Goal: Ask a question

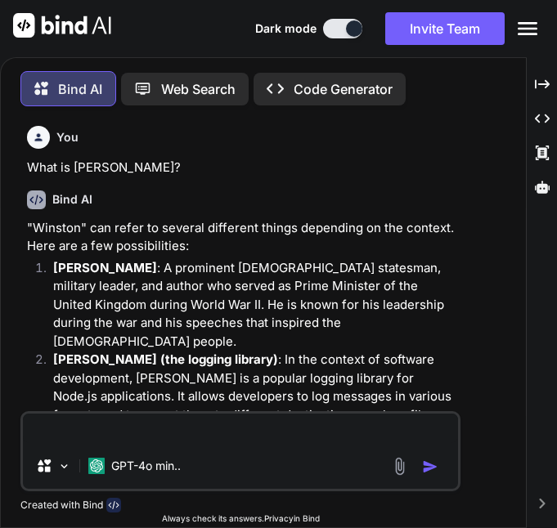
scroll to position [15033, 0]
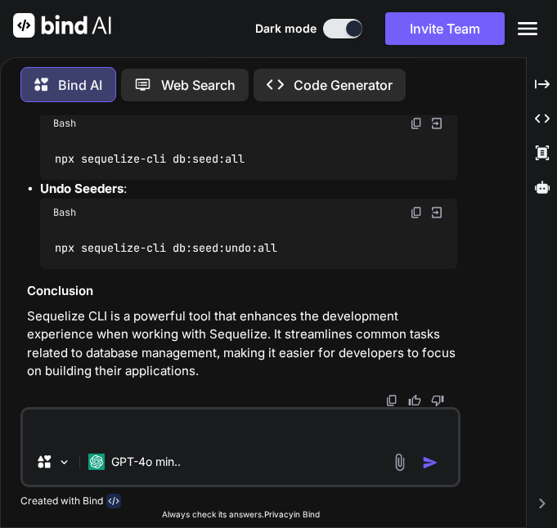
type textarea "o"
type textarea "x"
type textarea "ok"
type textarea "x"
type textarea "oka"
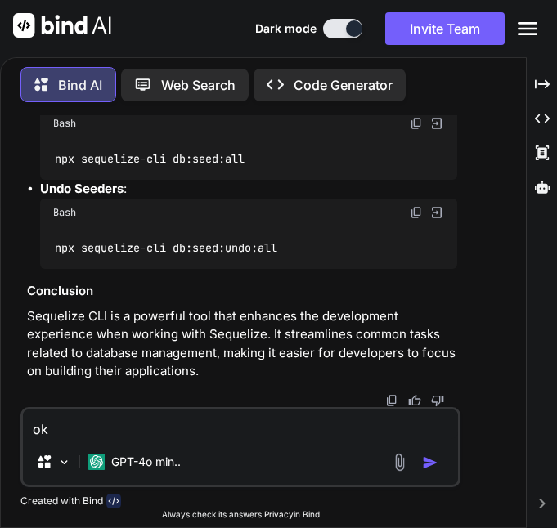
type textarea "x"
type textarea "okay"
type textarea "x"
type textarea "okay"
type textarea "x"
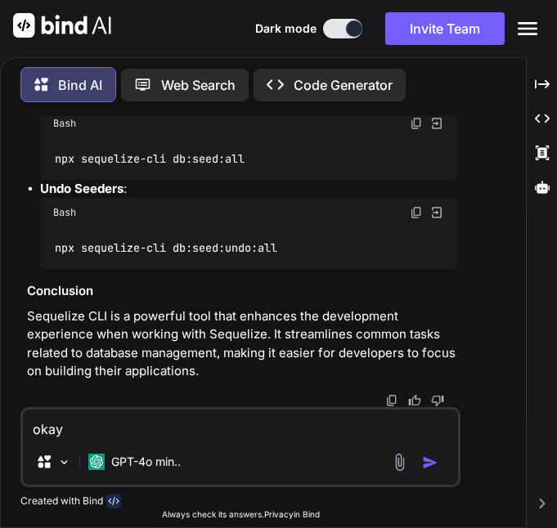
type textarea "okay n"
type textarea "x"
type textarea "okay no"
type textarea "x"
type textarea "okay now"
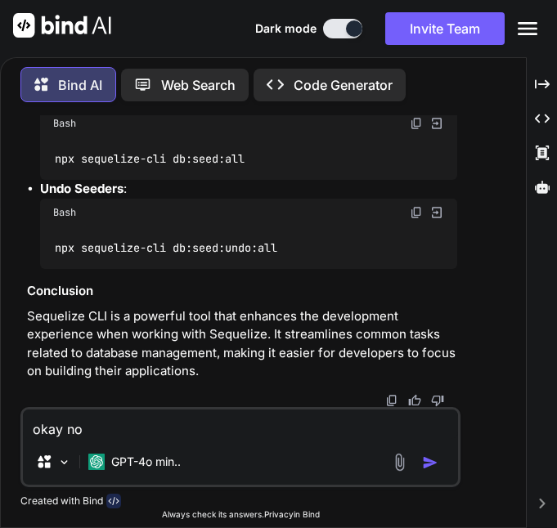
type textarea "x"
type textarea "okay now"
type textarea "x"
type textarea "okay now w"
type textarea "x"
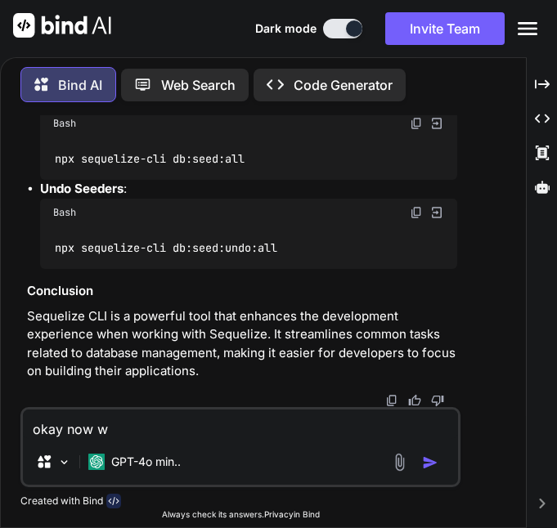
type textarea "okay now wi"
type textarea "x"
type textarea "okay now wit"
type textarea "x"
type textarea "okay now with"
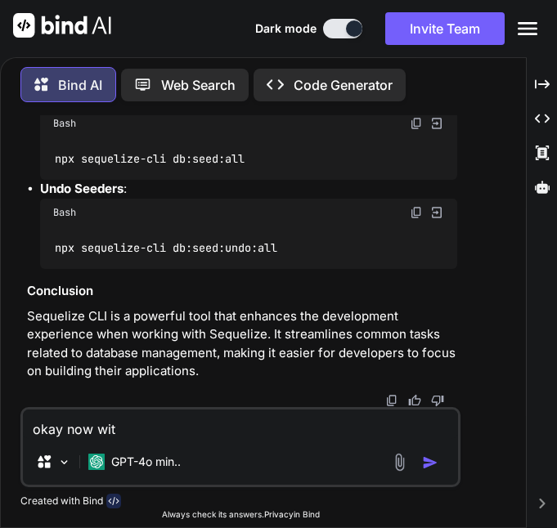
type textarea "x"
type textarea "okay now with"
type textarea "x"
type textarea "okay now with i"
type textarea "x"
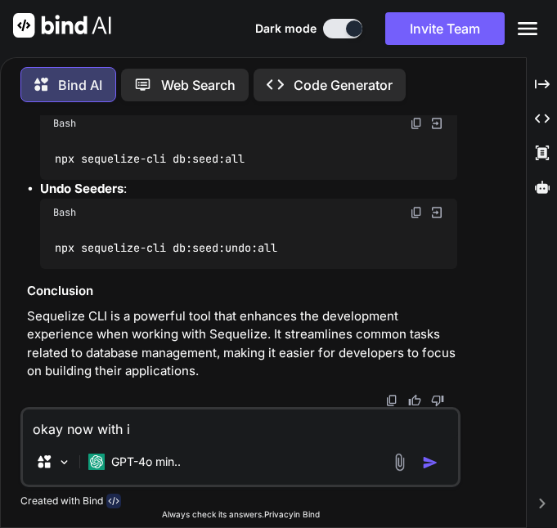
type textarea "okay now with in"
type textarea "x"
type textarea "okay now with in"
type textarea "x"
type textarea "okay now with in"
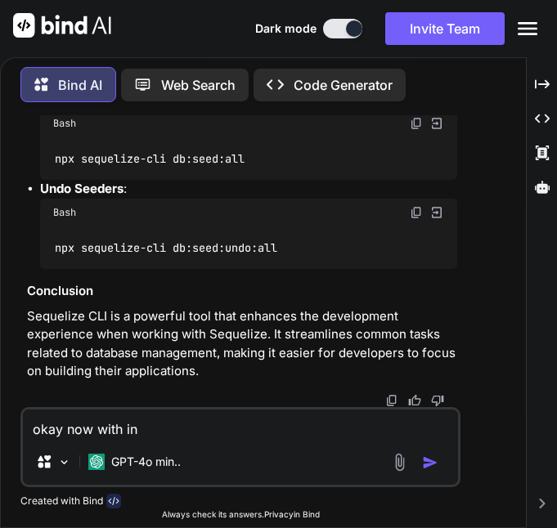
type textarea "x"
type textarea "okay now with in t"
type textarea "x"
type textarea "okay now with in th"
type textarea "x"
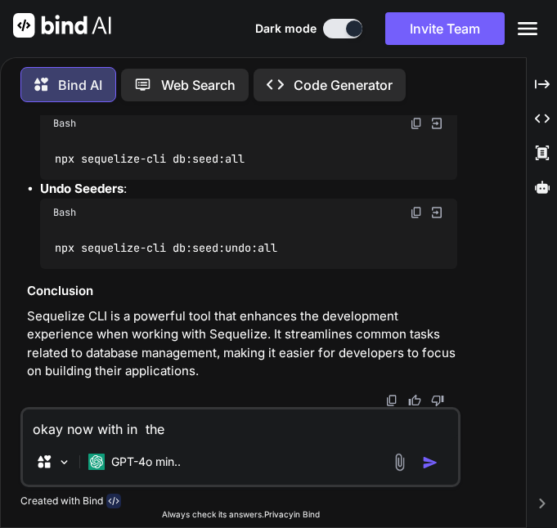
type textarea "okay now with in ther"
type textarea "x"
type textarea "okay now with in ther"
type textarea "x"
type textarea "okay now with in ther"
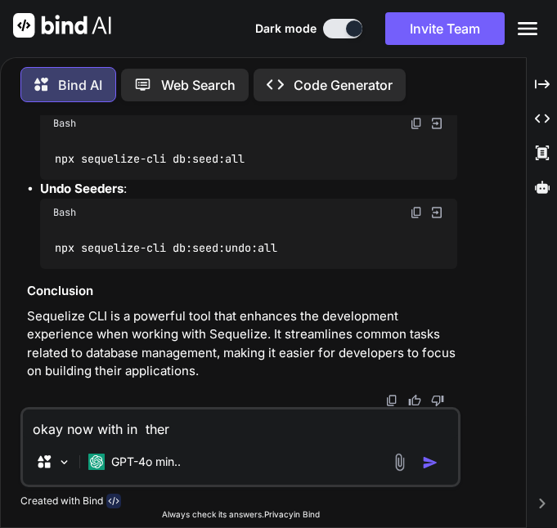
type textarea "x"
type textarea "okay now with in the"
type textarea "x"
type textarea "okay now with in th"
type textarea "x"
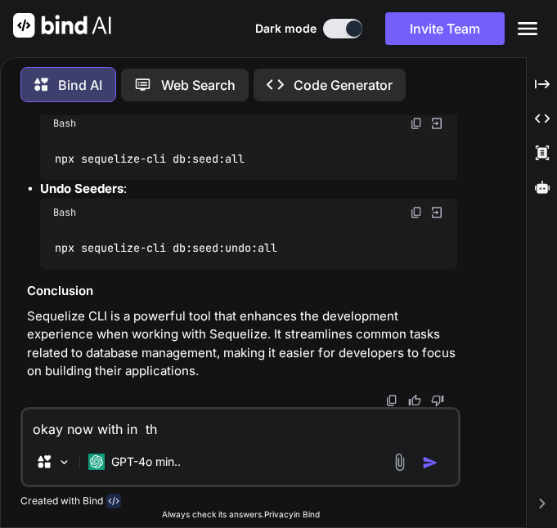
type textarea "okay now with in t"
type textarea "x"
type textarea "okay now with in"
type textarea "x"
type textarea "okay now with in"
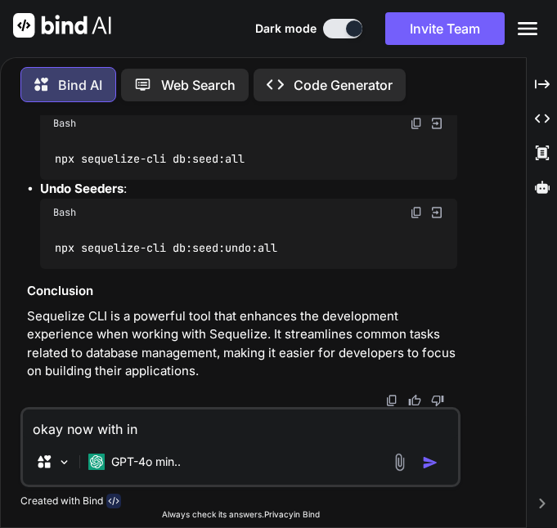
type textarea "x"
type textarea "okay now with in t"
type textarea "x"
type textarea "okay now with in th"
type textarea "x"
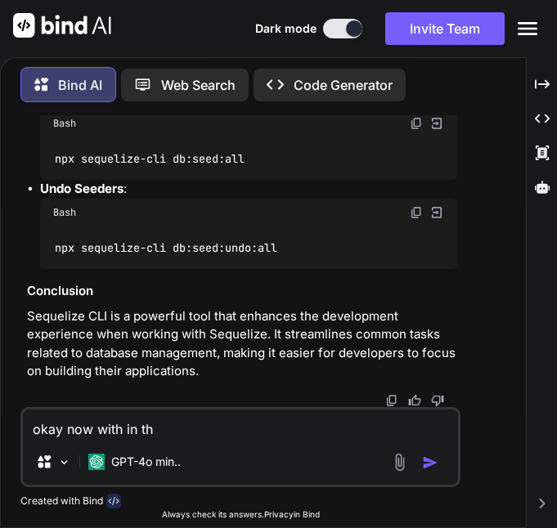
type textarea "okay now with in thr"
type textarea "x"
type textarea "okay now with in thr"
type textarea "x"
type textarea "okay now with in thr"
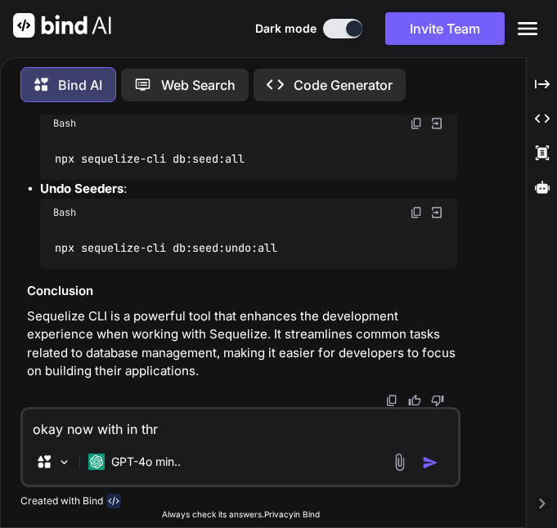
type textarea "x"
type textarea "okay now with in th"
type textarea "x"
type textarea "okay now with in the"
type textarea "x"
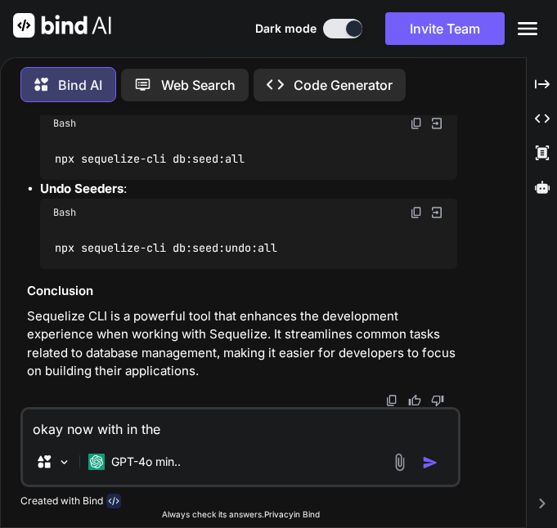
type textarea "okay now with in the"
type textarea "x"
type textarea "okay now with in the s"
type textarea "x"
type textarea "okay now with in the sa"
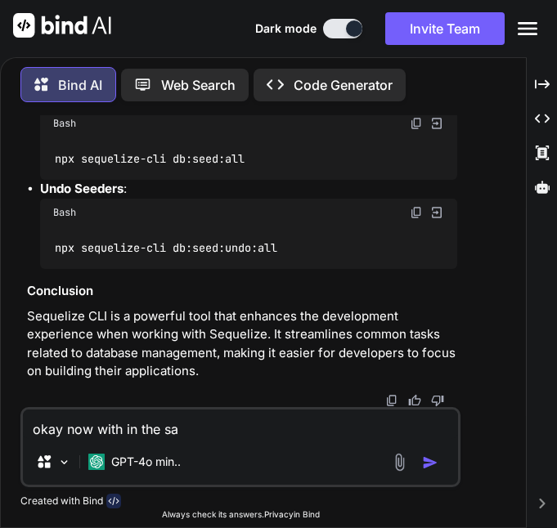
type textarea "x"
type textarea "okay now with in the [PERSON_NAME]"
type textarea "x"
type textarea "okay now with in the same"
type textarea "x"
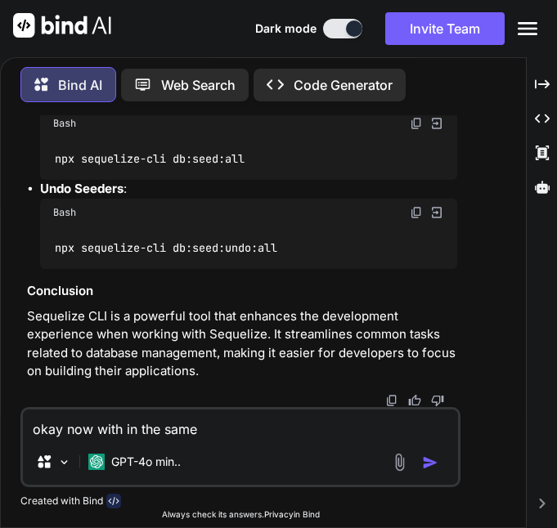
type textarea "okay now with in the same"
type textarea "x"
type textarea "okay now with in the same c"
type textarea "x"
type textarea "okay now with in the same co"
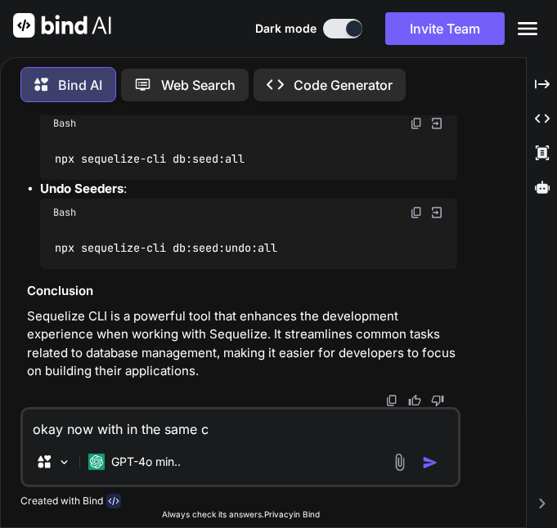
type textarea "x"
type textarea "okay now with in the same con"
type textarea "x"
type textarea "okay now with in the same cont"
type textarea "x"
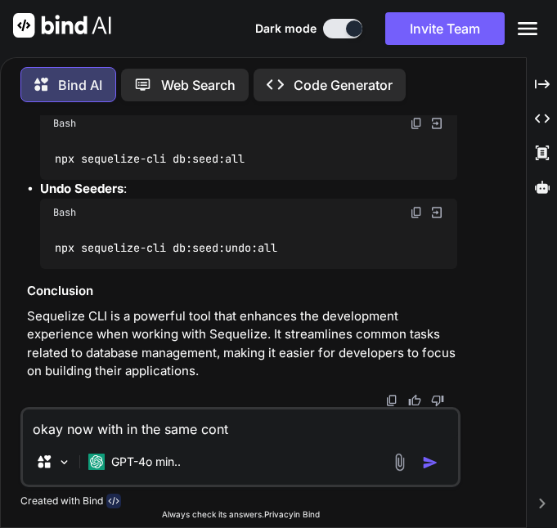
type textarea "okay now with in the same [PERSON_NAME]"
type textarea "x"
type textarea "okay now with in the same contex"
type textarea "x"
type textarea "okay now with in the same context"
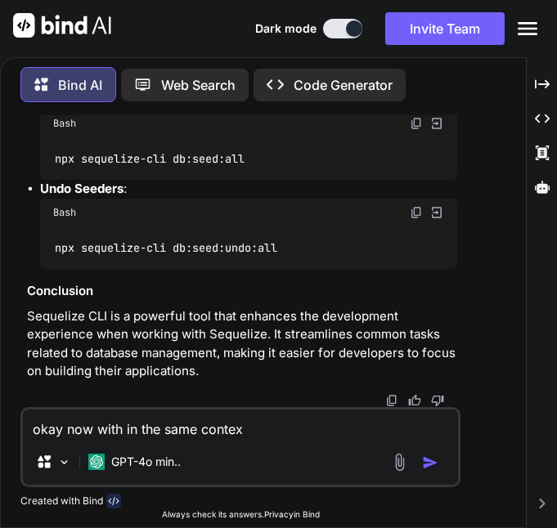
type textarea "x"
type textarea "okay now with in the same context"
type textarea "x"
type textarea "okay now with in the same context t"
type textarea "x"
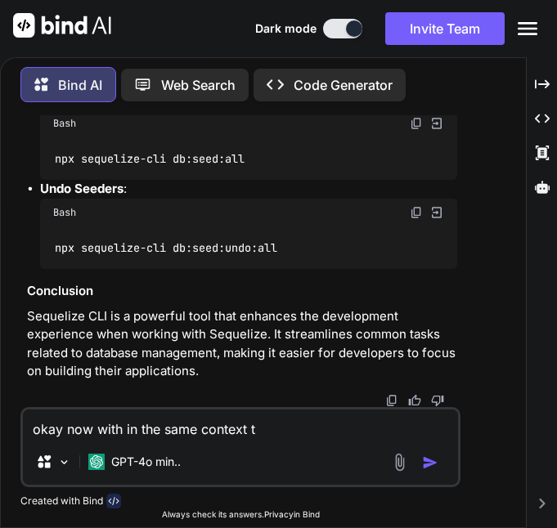
type textarea "okay now with in the same context te"
type textarea "x"
type textarea "okay now with in the same context tel"
type textarea "x"
type textarea "okay now with in the same context tell"
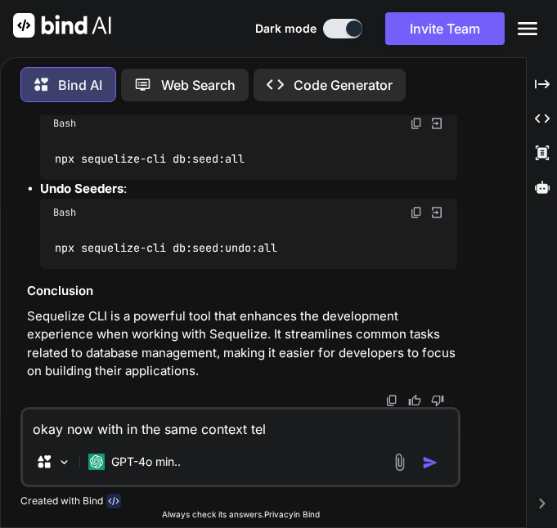
type textarea "x"
type textarea "okay now with in the same context tell"
type textarea "x"
type textarea "okay now with in the same context tell m"
type textarea "x"
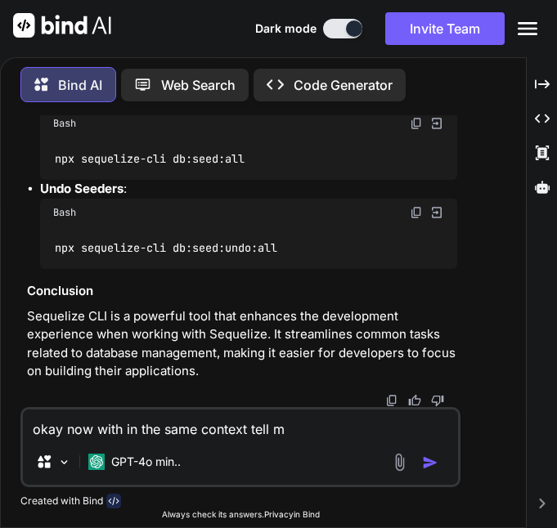
type textarea "okay now with in the same context tell me"
type textarea "x"
type textarea "okay now with in the same context tell me"
type textarea "x"
type textarea "okay now with in the same context tell me a"
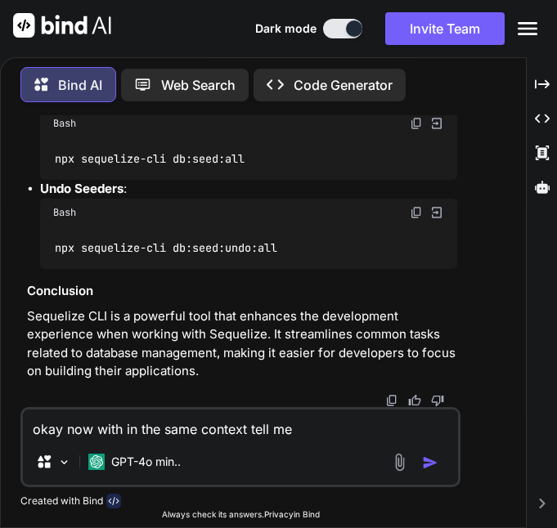
type textarea "x"
type textarea "okay now with in the same context tell me ab"
type textarea "x"
type textarea "okay now with in the same context tell me abo"
type textarea "x"
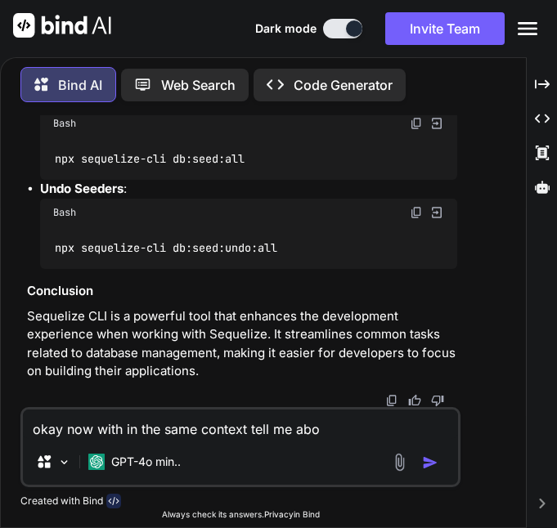
type textarea "okay now with in the same context tell me abou"
type textarea "x"
type textarea "okay now with in the same context tell me about"
type textarea "x"
type textarea "okay now with in the same context tell me about"
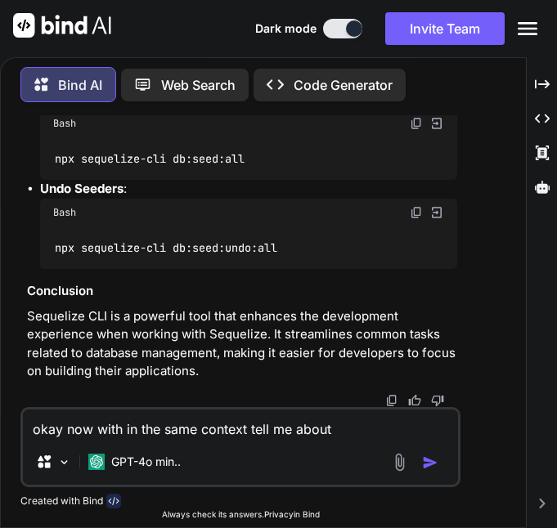
type textarea "x"
type textarea "okay now with in the same context tell me about # Seeders file"
type textarea "x"
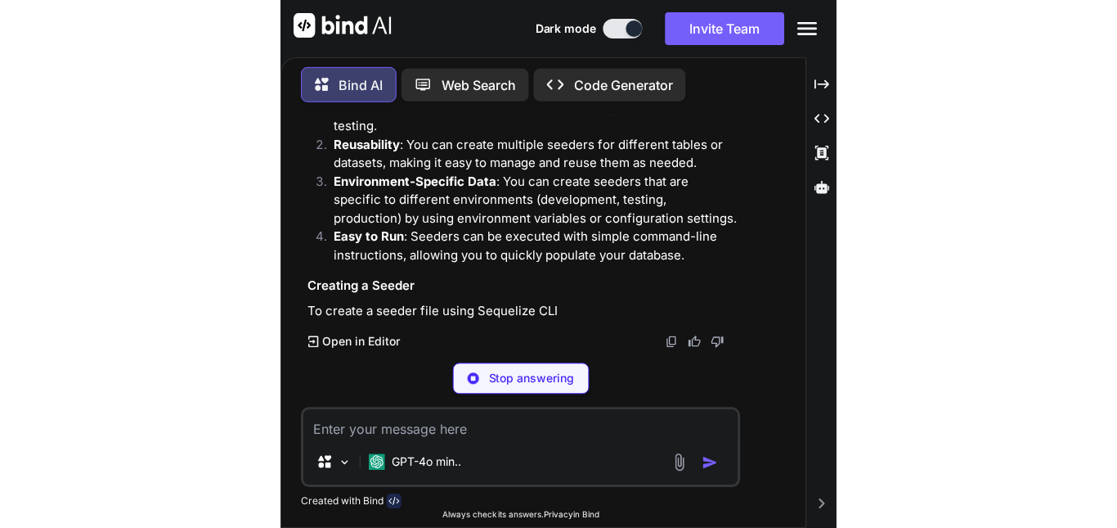
scroll to position [16594, 0]
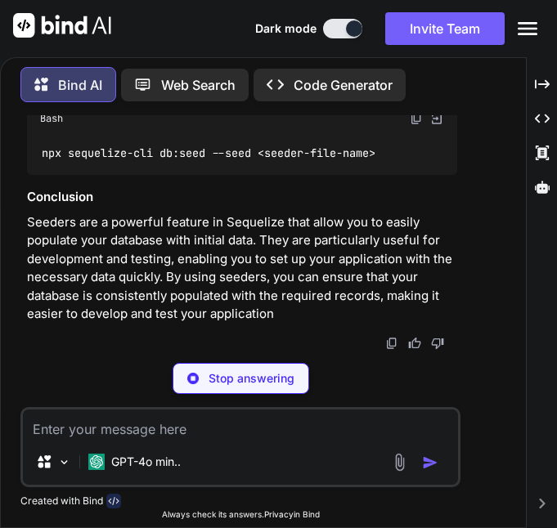
type textarea "x"
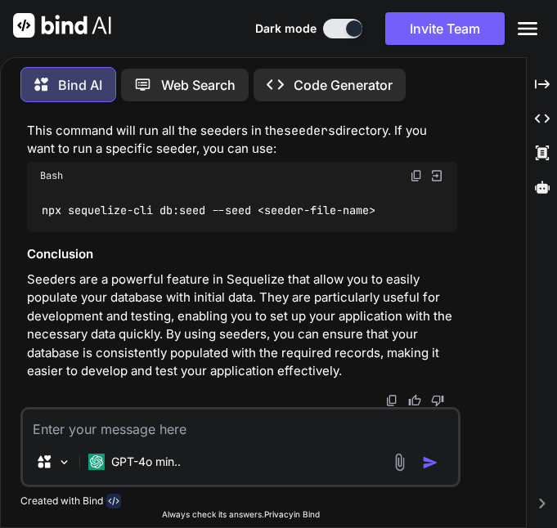
drag, startPoint x: 128, startPoint y: 333, endPoint x: 26, endPoint y: 255, distance: 127.8
click at [26, 255] on div "You What is [PERSON_NAME]? Bind AI "Winston" can refer to several different thi…" at bounding box center [242, 261] width 437 height 292
copy p "In the context of Sequelize, a Seeder file is a script used to populate your da…"
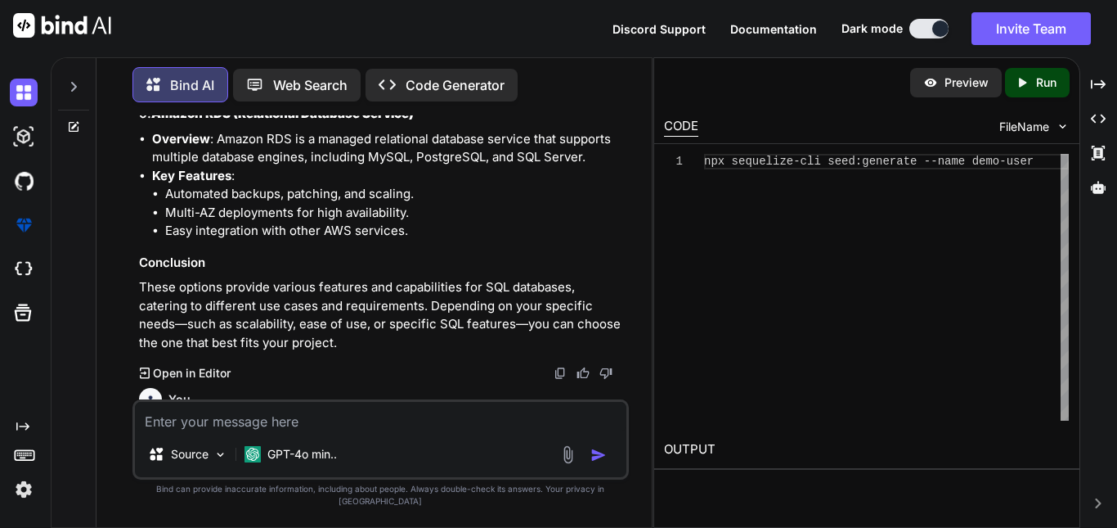
scroll to position [8938, 0]
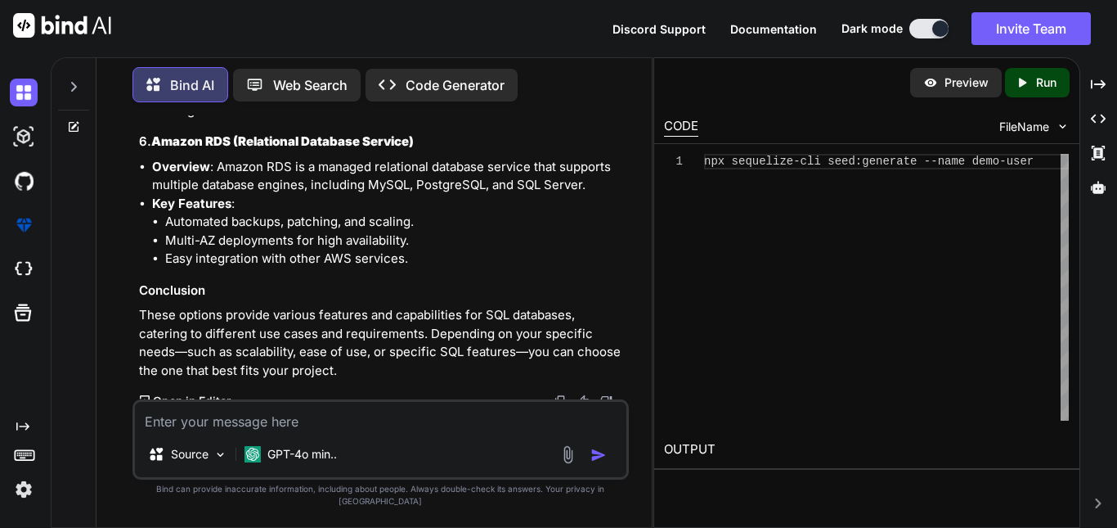
copy strong "CockroachDB"
click at [492, 431] on textarea at bounding box center [381, 416] width 492 height 29
paste textarea "I need to install mysql in my system and also the workbench, Kindly install it …"
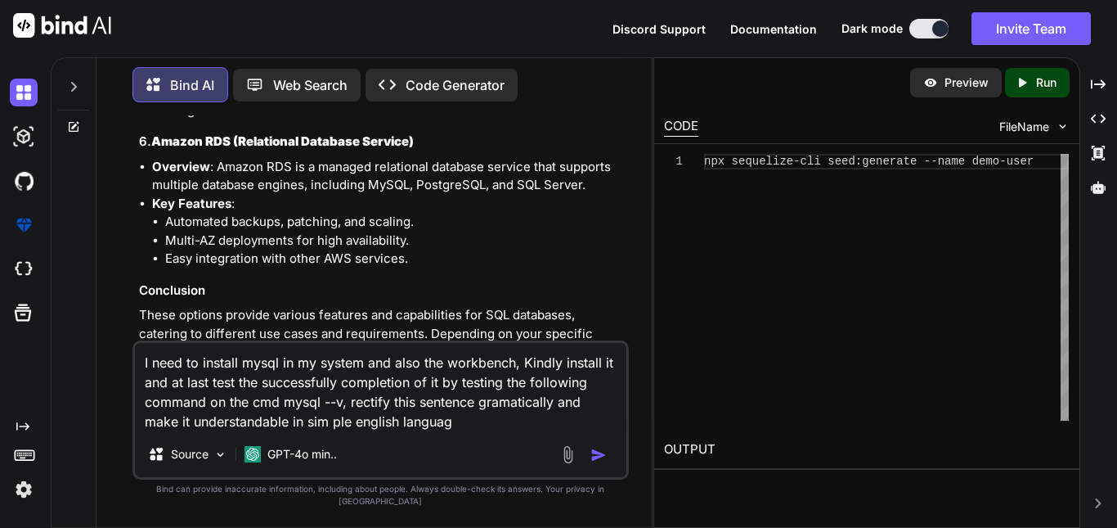
type textarea "I need to install mysql in my system and also the workbench, Kindly install it …"
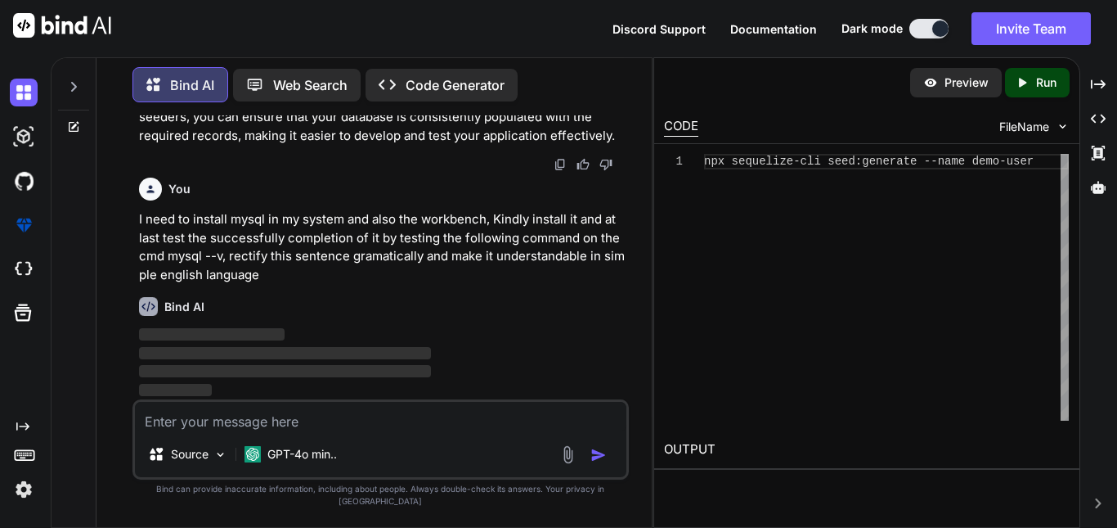
scroll to position [17486, 0]
click at [237, 316] on div "Bind AI" at bounding box center [382, 306] width 487 height 19
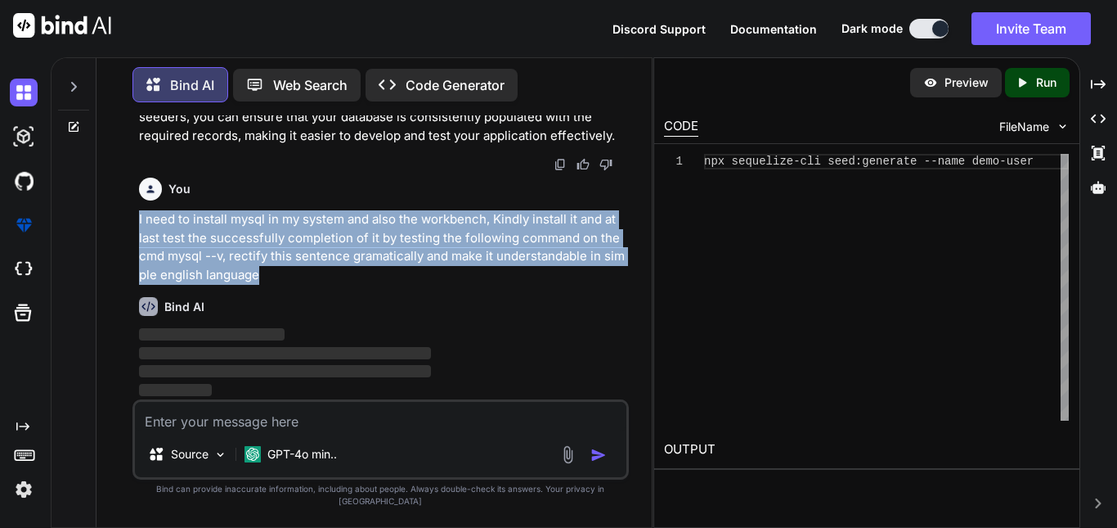
drag, startPoint x: 267, startPoint y: 288, endPoint x: 137, endPoint y: 230, distance: 142.4
click at [137, 230] on div "You What is [PERSON_NAME]? Bind AI "Winston" can refer to several different thi…" at bounding box center [382, 257] width 493 height 284
copy p "I need to install mysql in my system and also the workbench, Kindly install it …"
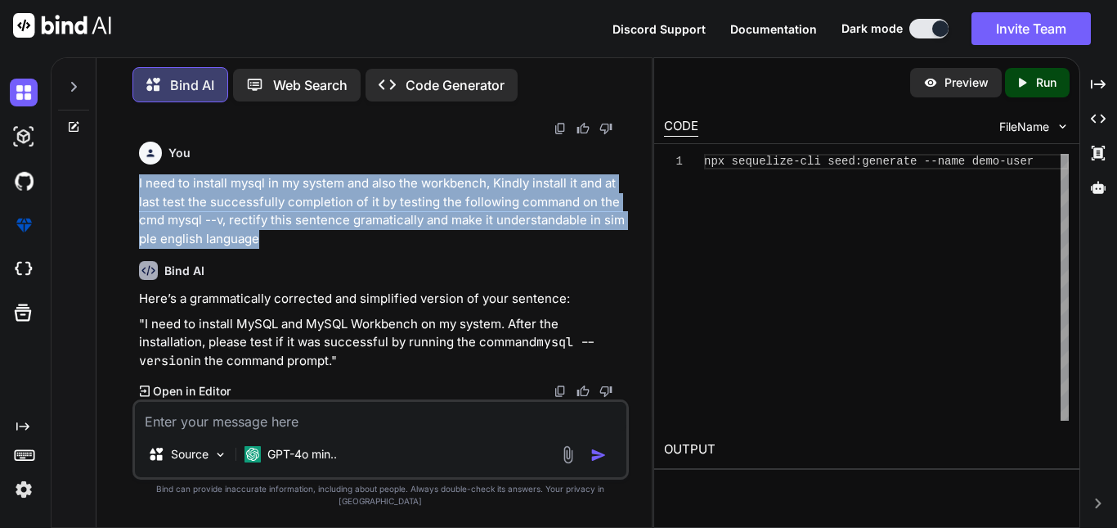
scroll to position [17522, 0]
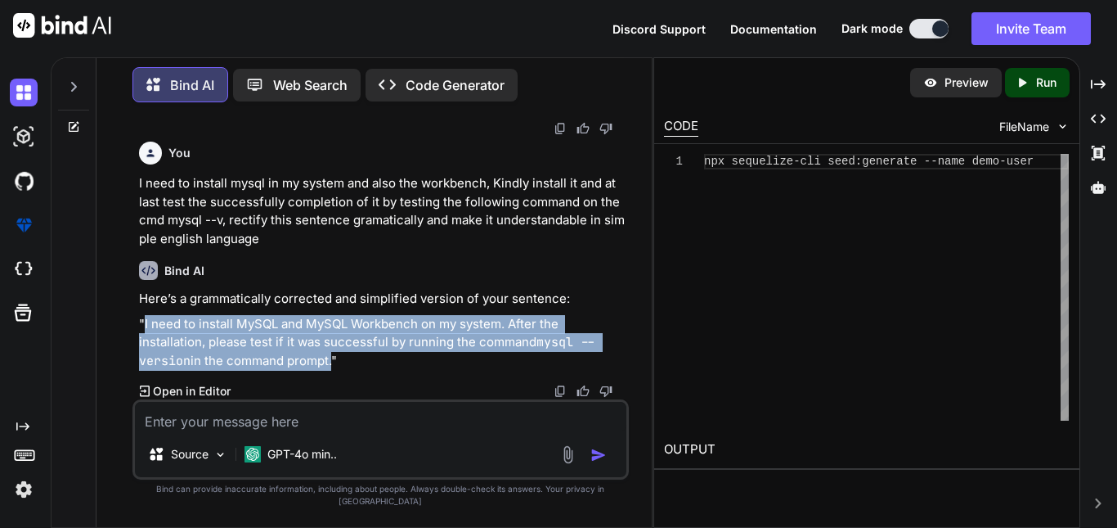
drag, startPoint x: 144, startPoint y: 335, endPoint x: 333, endPoint y: 370, distance: 192.2
click at [333, 370] on p ""I need to install MySQL and MySQL Workbench on my system. After the installati…" at bounding box center [382, 343] width 487 height 56
copy p "I need to install MySQL and MySQL Workbench on my system. After the installatio…"
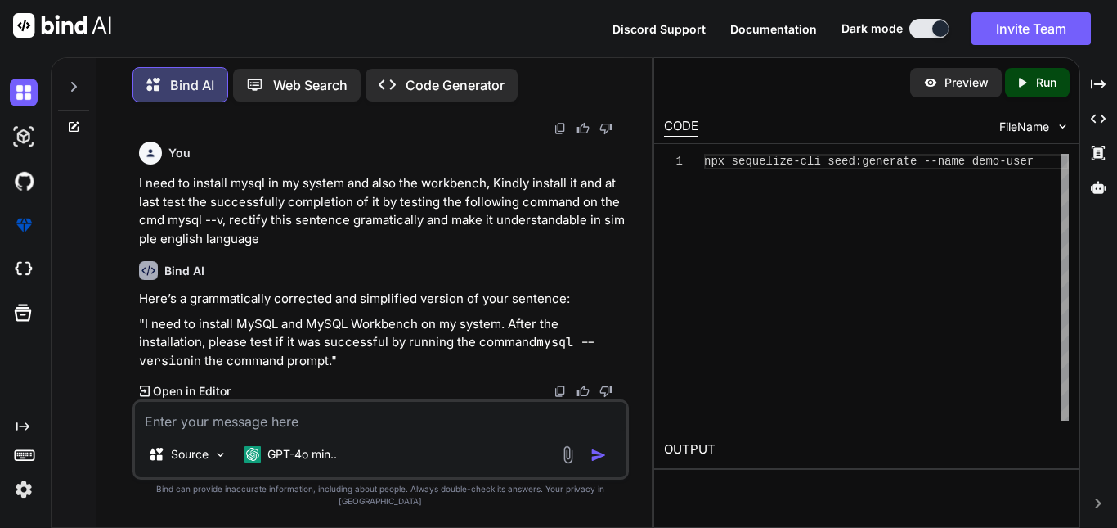
click at [303, 295] on div "Bind AI Here’s a grammatically corrected and simplified version of your sentenc…" at bounding box center [382, 323] width 487 height 151
